Goal: Task Accomplishment & Management: Manage account settings

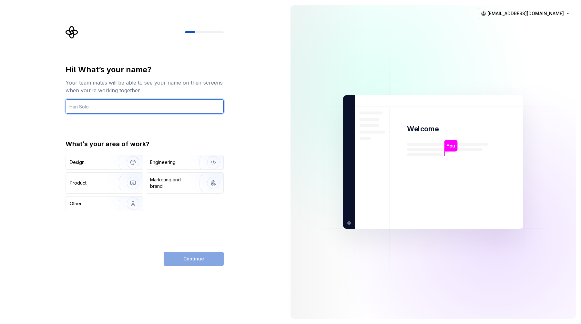
click at [167, 109] on input "text" at bounding box center [145, 106] width 158 height 14
type input "Rabih"
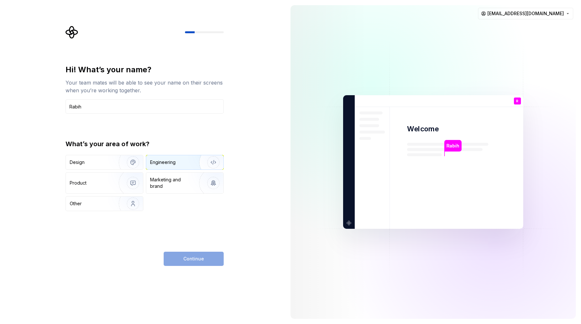
click at [211, 164] on img "button" at bounding box center [208, 162] width 41 height 43
click at [196, 257] on span "Continue" at bounding box center [193, 259] width 21 height 6
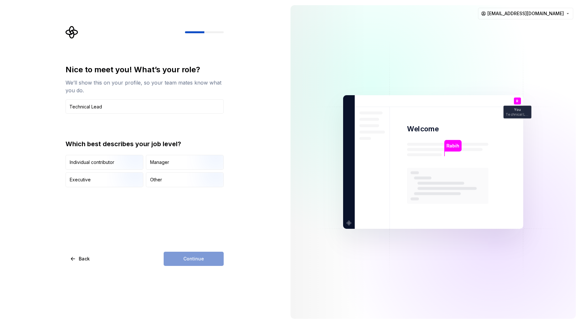
type input "Technical Lead"
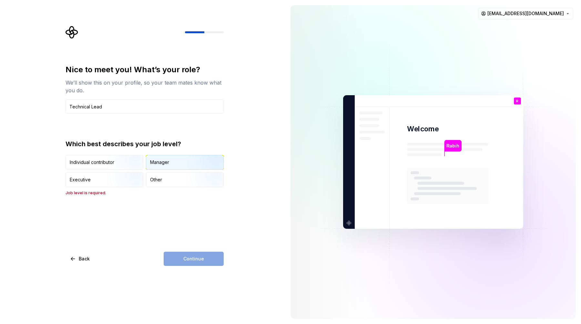
click at [176, 161] on div "Manager" at bounding box center [184, 162] width 77 height 14
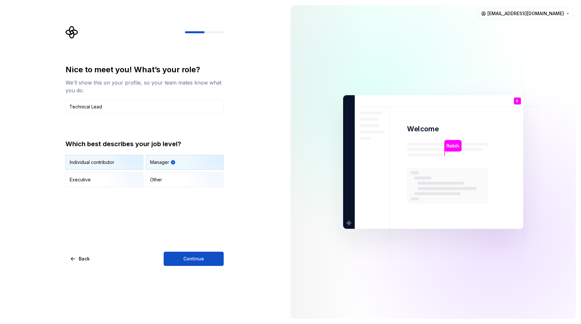
click at [128, 160] on img "button" at bounding box center [127, 170] width 41 height 43
click at [179, 157] on div "Manager" at bounding box center [184, 162] width 77 height 14
click at [198, 258] on span "Continue" at bounding box center [193, 259] width 21 height 6
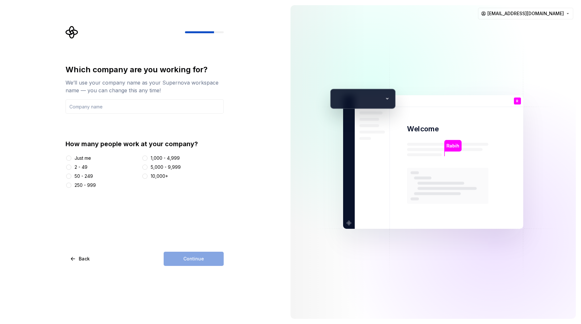
click at [148, 177] on div at bounding box center [145, 176] width 6 height 6
click at [146, 176] on button "10,000+" at bounding box center [144, 176] width 5 height 5
click at [137, 107] on input "text" at bounding box center [145, 106] width 158 height 14
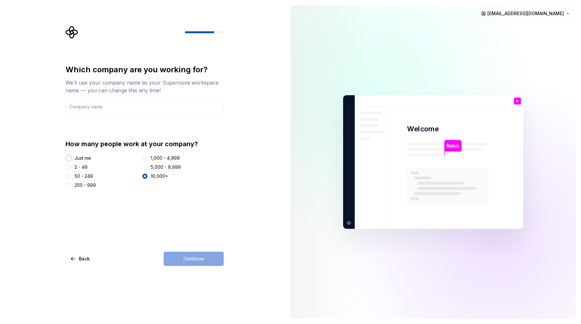
click at [69, 159] on button "Just me" at bounding box center [68, 158] width 5 height 5
click at [149, 176] on div "10,000+" at bounding box center [183, 176] width 82 height 6
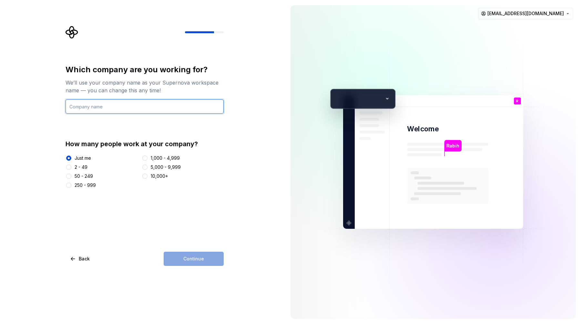
click at [129, 109] on input "text" at bounding box center [145, 106] width 158 height 14
click at [107, 109] on input "Freelance" at bounding box center [145, 106] width 158 height 14
type input "Void"
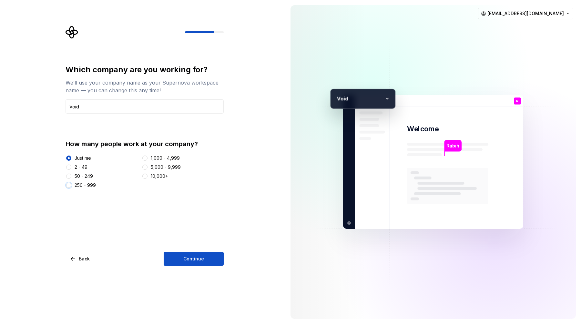
click at [69, 183] on button "250 - 999" at bounding box center [68, 185] width 5 height 5
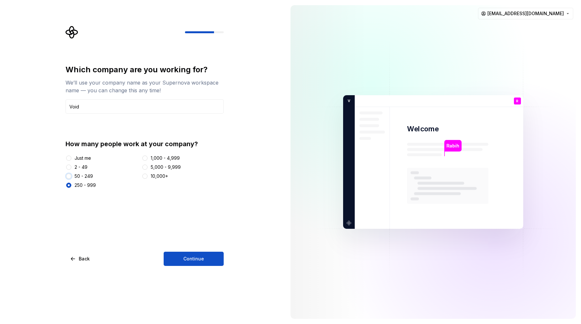
click at [69, 176] on button "50 - 249" at bounding box center [68, 176] width 5 height 5
click at [69, 168] on button "2 - 49" at bounding box center [68, 167] width 5 height 5
click at [205, 263] on button "Continue" at bounding box center [194, 259] width 60 height 14
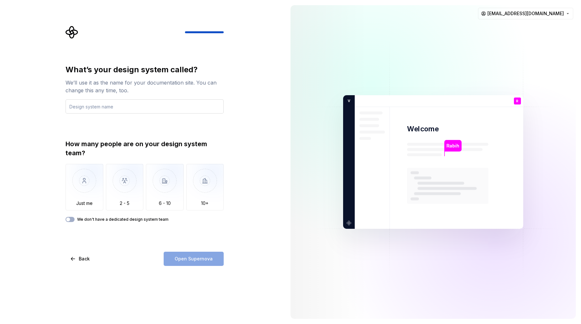
click at [173, 106] on input "text" at bounding box center [145, 106] width 158 height 14
type input "v"
type input "Void"
click at [72, 221] on button "We don't have a dedicated design system team" at bounding box center [70, 219] width 9 height 5
click at [72, 221] on span "button" at bounding box center [72, 219] width 4 height 4
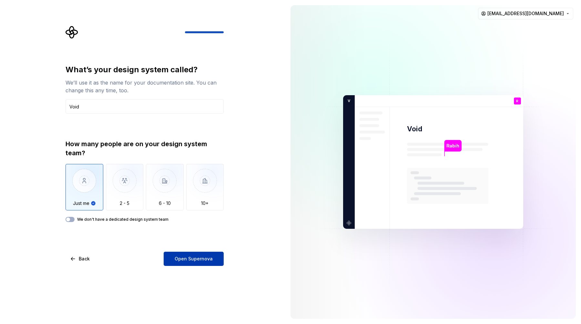
click at [189, 257] on span "Open Supernova" at bounding box center [194, 259] width 38 height 6
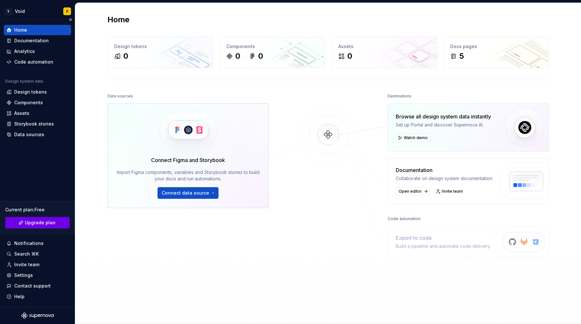
click at [43, 217] on link "Upgrade plan" at bounding box center [37, 223] width 65 height 12
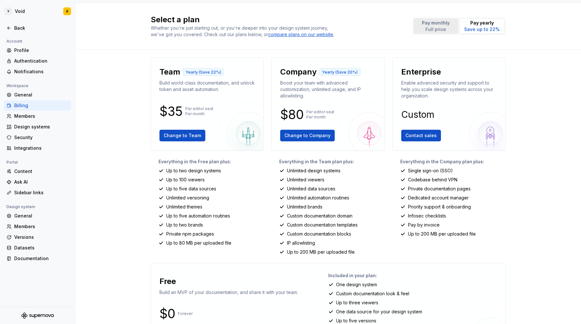
click at [445, 29] on p "Full price" at bounding box center [436, 29] width 28 height 6
click at [24, 181] on div "Ask AI" at bounding box center [41, 182] width 54 height 6
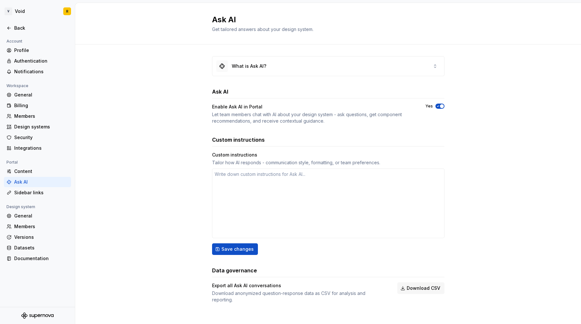
click at [438, 107] on icon "button" at bounding box center [437, 106] width 5 height 4
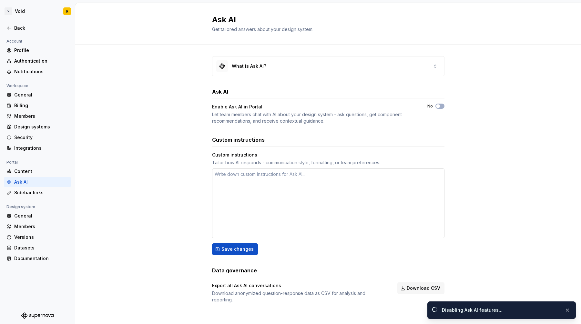
click at [243, 183] on textarea at bounding box center [328, 203] width 232 height 70
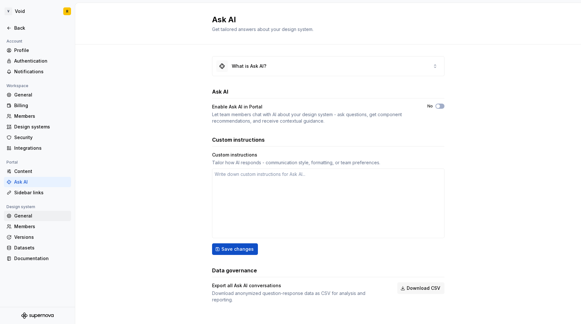
type textarea "*"
click at [26, 219] on div "General" at bounding box center [41, 216] width 54 height 6
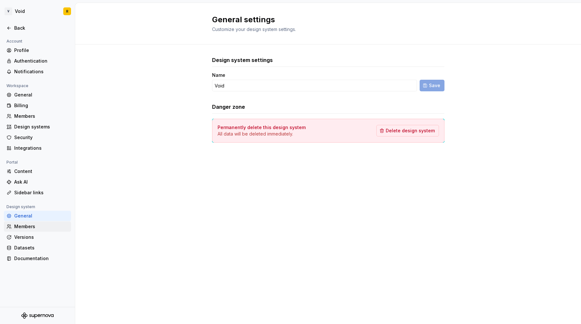
click at [27, 227] on div "Members" at bounding box center [41, 226] width 54 height 6
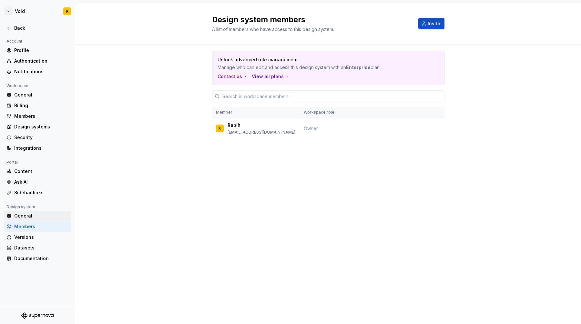
click at [30, 212] on div "General" at bounding box center [37, 216] width 67 height 10
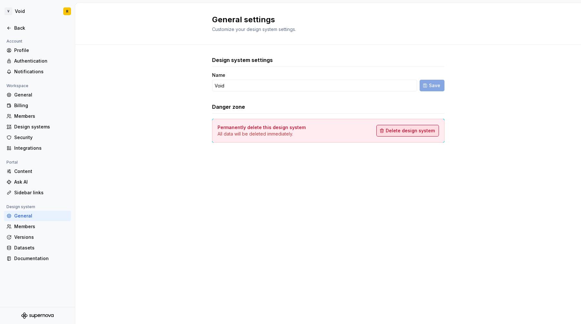
click at [410, 131] on span "Delete design system" at bounding box center [410, 130] width 49 height 6
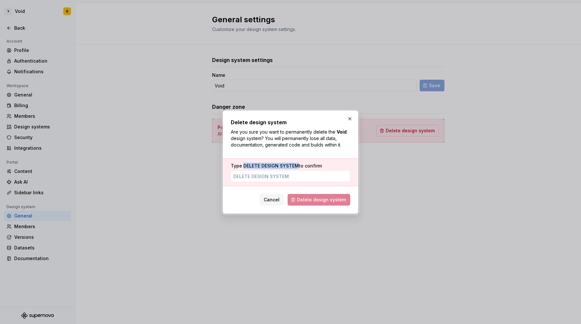
drag, startPoint x: 242, startPoint y: 165, endPoint x: 297, endPoint y: 167, distance: 54.6
click at [297, 167] on label "Type DELETE DESIGN SYSTEM to confirm" at bounding box center [276, 166] width 91 height 6
copy span "DELETE DESIGN SYSTEM"
click at [291, 176] on input "Type DELETE DESIGN SYSTEM to confirm" at bounding box center [290, 176] width 119 height 12
paste input "DELETE DESIGN SYSTEM"
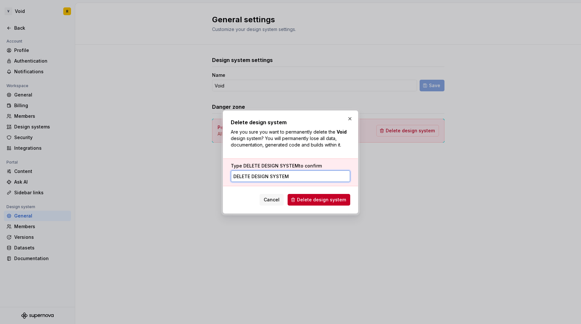
type input "DELETE DESIGN SYSTEM"
click at [321, 206] on div "Delete design system Are you sure you want to permanently delete the Void desig…" at bounding box center [291, 161] width 136 height 103
click at [324, 198] on span "Delete design system" at bounding box center [321, 200] width 49 height 6
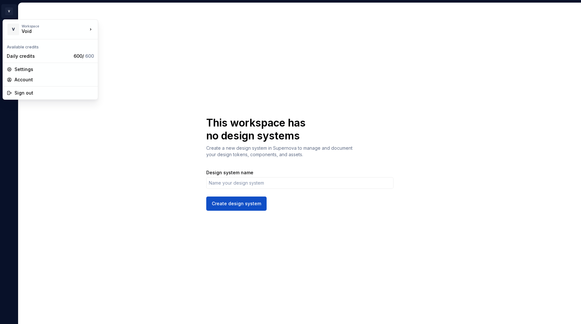
click at [9, 11] on html "V R This workspace has no design systems Create a new design system in Supernov…" at bounding box center [290, 162] width 581 height 324
click at [25, 77] on div "Account" at bounding box center [54, 79] width 79 height 6
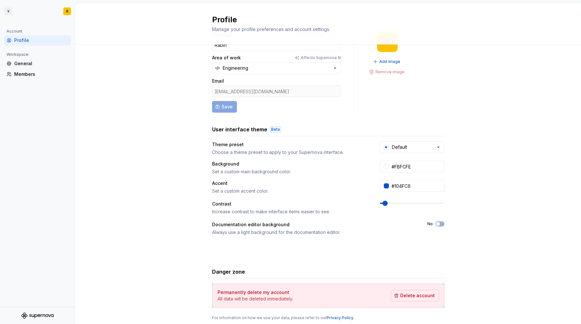
scroll to position [46, 0]
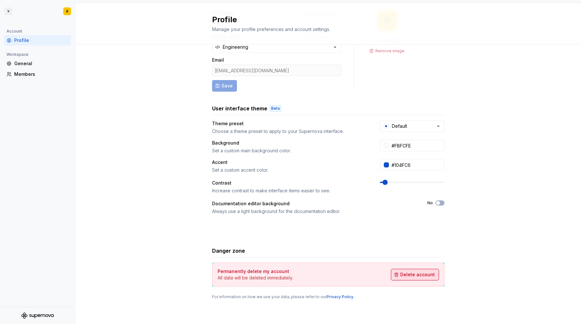
click at [416, 273] on span "Delete account" at bounding box center [417, 274] width 35 height 6
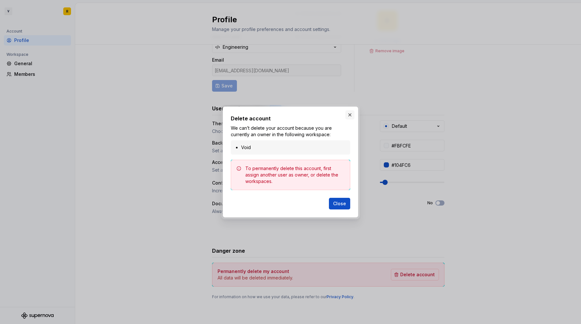
click at [350, 114] on button "button" at bounding box center [349, 114] width 9 height 9
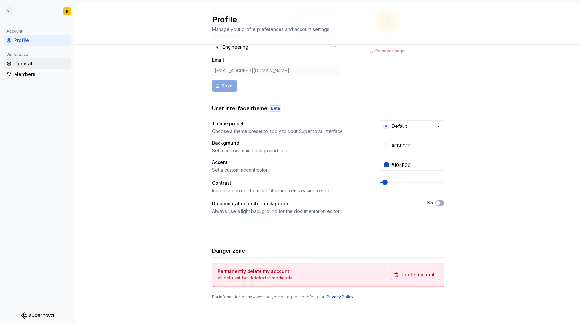
click at [32, 64] on div "General" at bounding box center [41, 63] width 54 height 6
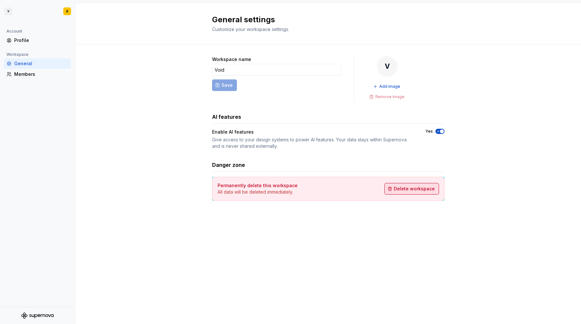
click at [427, 187] on span "Delete workspace" at bounding box center [414, 189] width 41 height 6
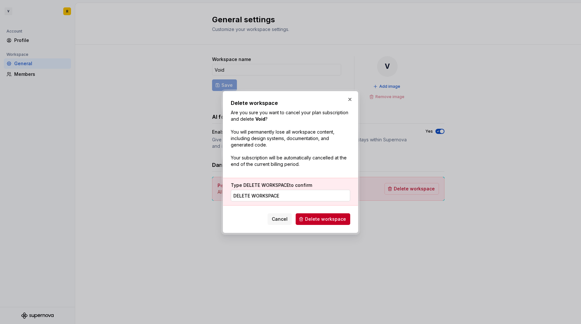
type input "DELETE WORKSPACE"
click at [324, 218] on span "Delete workspace" at bounding box center [325, 219] width 41 height 6
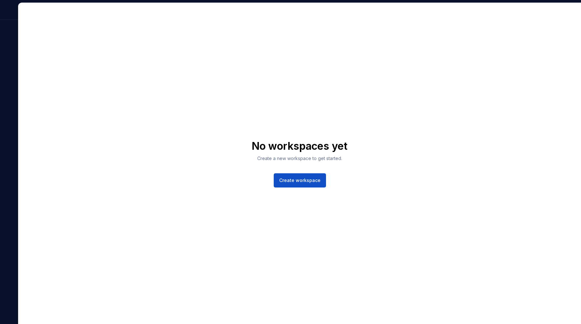
click at [7, 7] on div at bounding box center [9, 11] width 18 height 17
click at [309, 182] on span "Create workspace" at bounding box center [299, 180] width 41 height 6
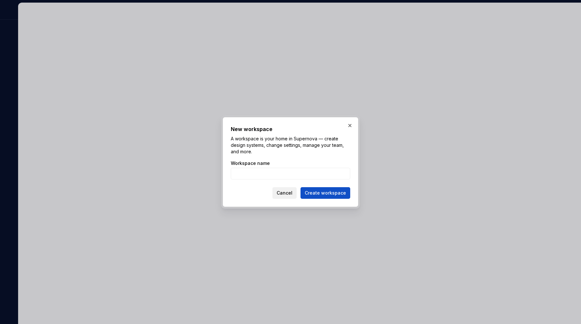
click at [293, 189] on button "Cancel" at bounding box center [284, 193] width 24 height 12
